Goal: Transaction & Acquisition: Subscribe to service/newsletter

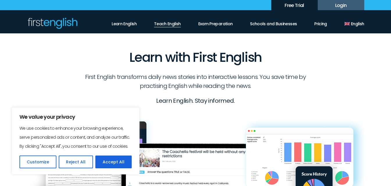
click at [176, 23] on link "Teach English" at bounding box center [167, 22] width 27 height 10
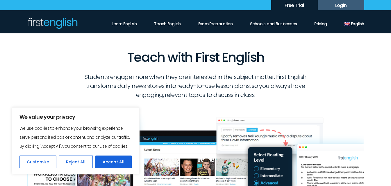
drag, startPoint x: 193, startPoint y: 19, endPoint x: 201, endPoint y: 15, distance: 8.4
click at [194, 18] on ul "Learn English Teach English Exam Preparation Schools and Businesses Pricing Sta…" at bounding box center [238, 22] width 252 height 10
click at [171, 22] on link "Teach English" at bounding box center [167, 22] width 27 height 10
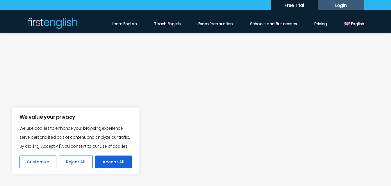
scroll to position [581, 0]
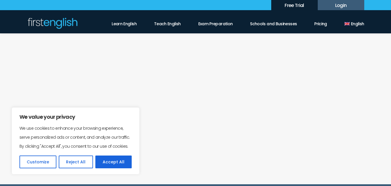
click at [251, 128] on link "Start free trial" at bounding box center [249, 129] width 84 height 16
